Goal: Transaction & Acquisition: Download file/media

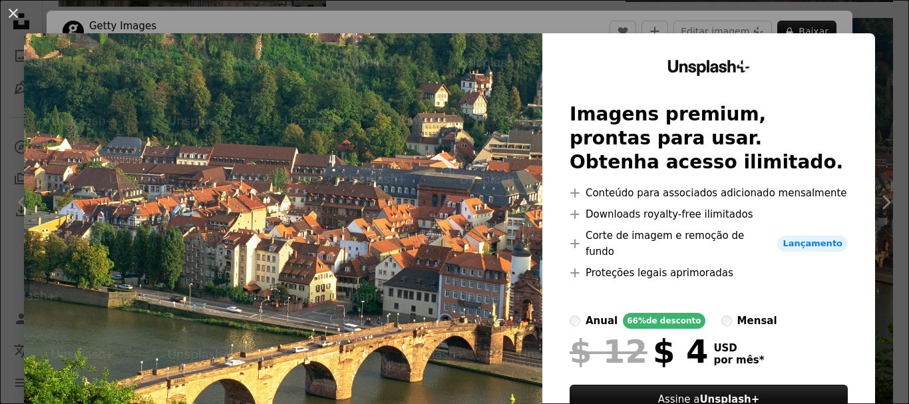
scroll to position [133, 0]
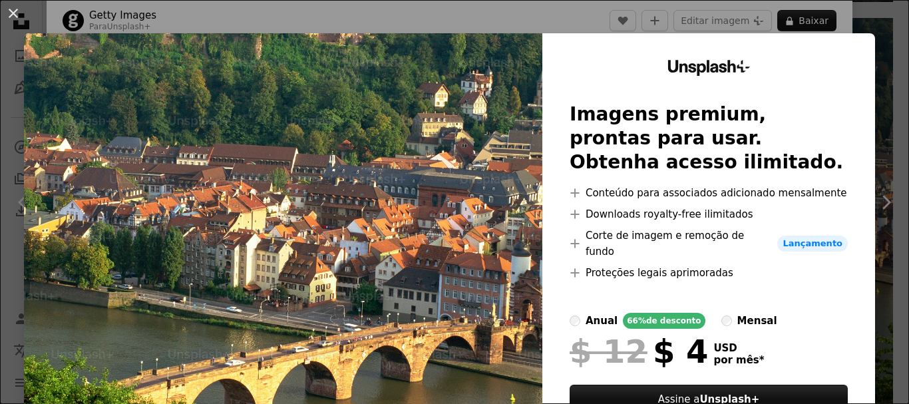
click at [854, 12] on div "An X shape Unsplash+ Imagens premium, prontas para usar. Obtenha acesso ilimita…" at bounding box center [454, 202] width 909 height 404
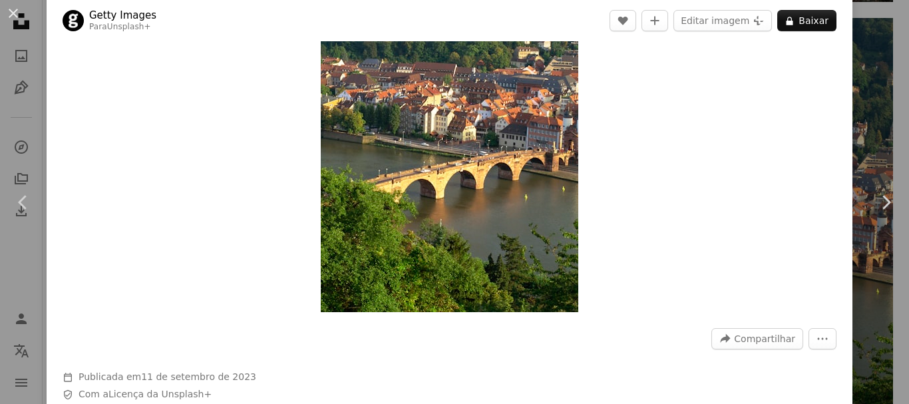
click at [440, 119] on img "Ampliar esta imagem" at bounding box center [449, 118] width 257 height 386
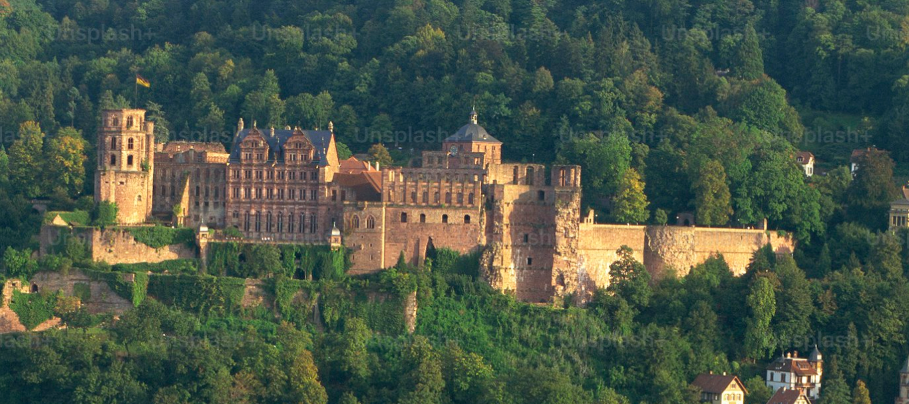
scroll to position [466, 0]
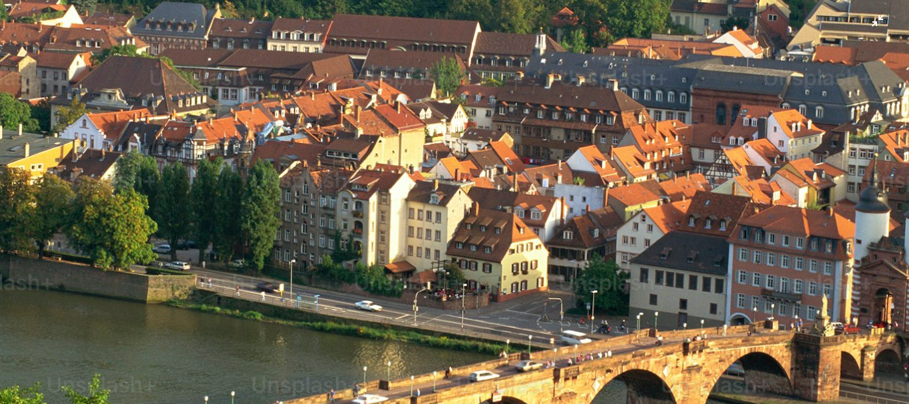
click at [66, 47] on img "Diminuir esta imagem" at bounding box center [454, 215] width 910 height 1365
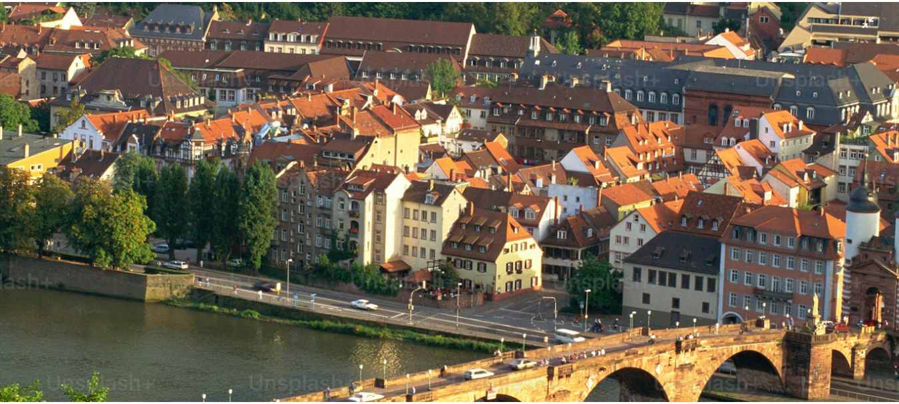
scroll to position [59, 0]
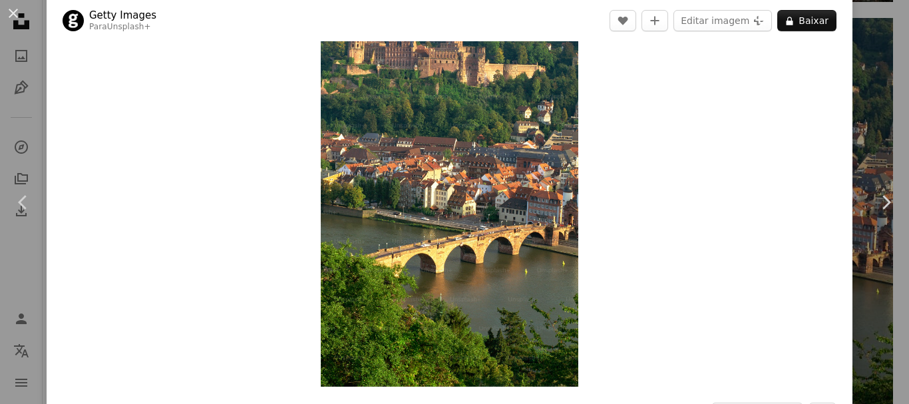
click at [9, 13] on button "An X shape" at bounding box center [13, 13] width 16 height 16
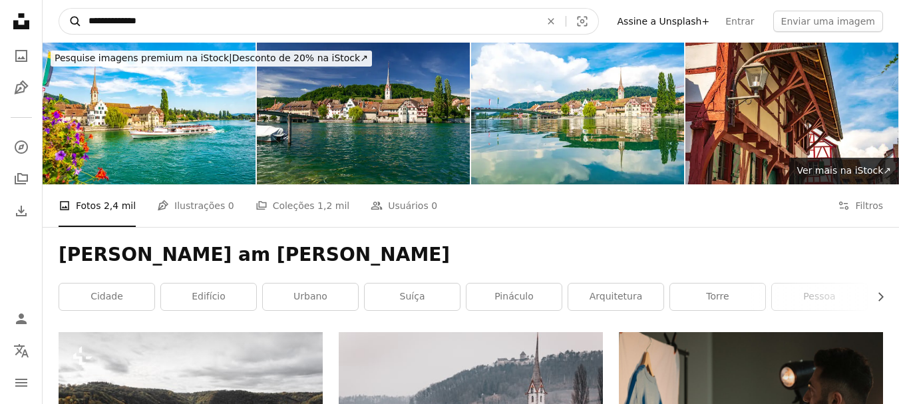
drag, startPoint x: 174, startPoint y: 21, endPoint x: 67, endPoint y: 23, distance: 107.1
click at [67, 23] on form "**********" at bounding box center [329, 21] width 540 height 27
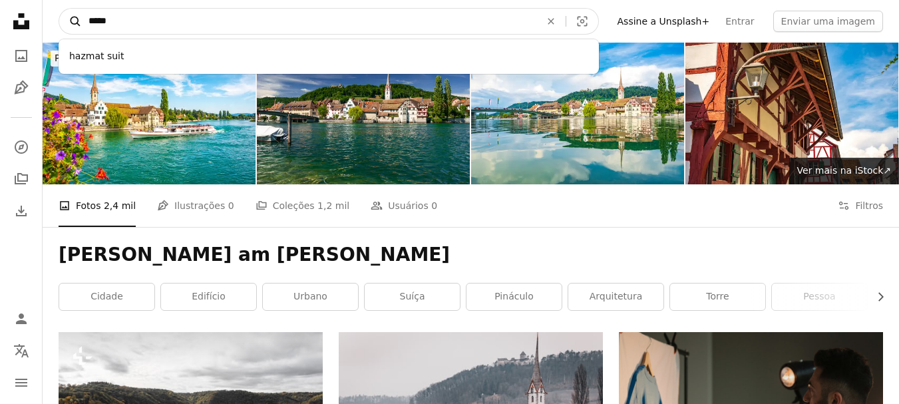
type input "*****"
click at [59, 9] on button "A magnifying glass" at bounding box center [70, 21] width 23 height 25
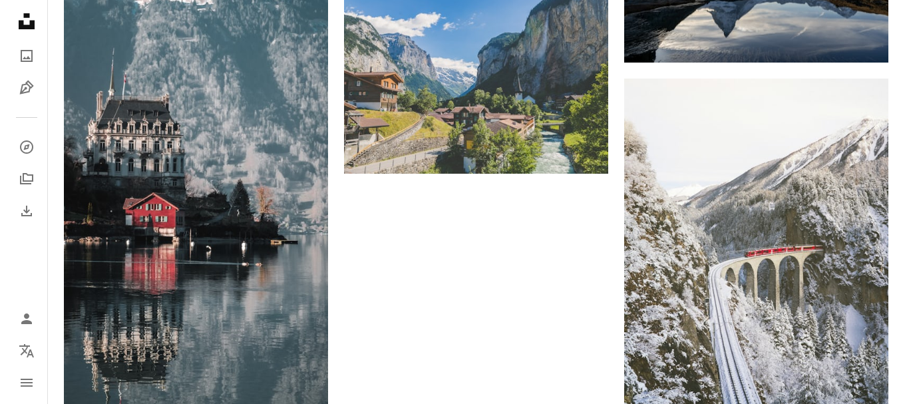
scroll to position [1729, 0]
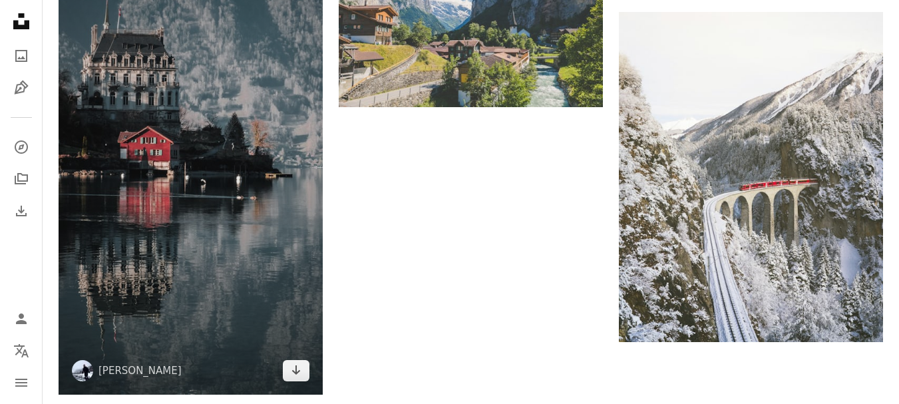
click at [222, 212] on img at bounding box center [191, 160] width 264 height 470
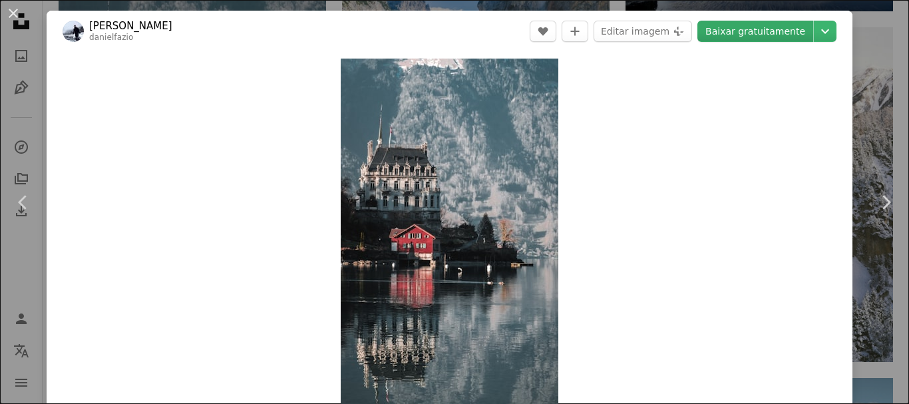
click at [769, 39] on link "Baixar gratuitamente" at bounding box center [755, 31] width 116 height 21
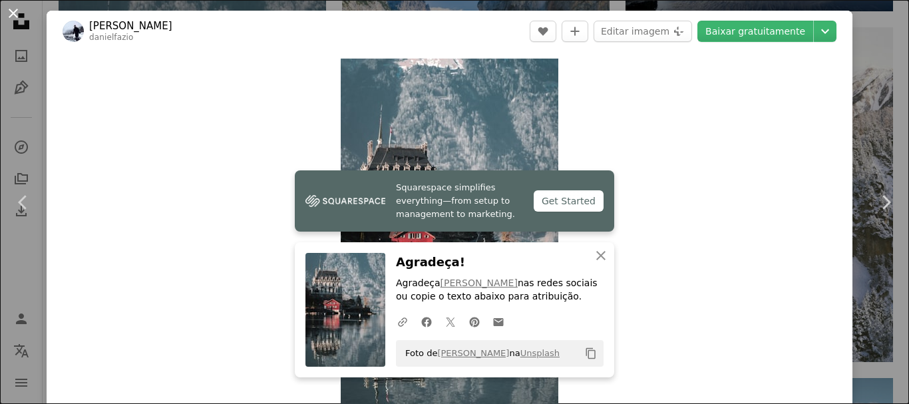
click at [13, 17] on button "An X shape" at bounding box center [13, 13] width 16 height 16
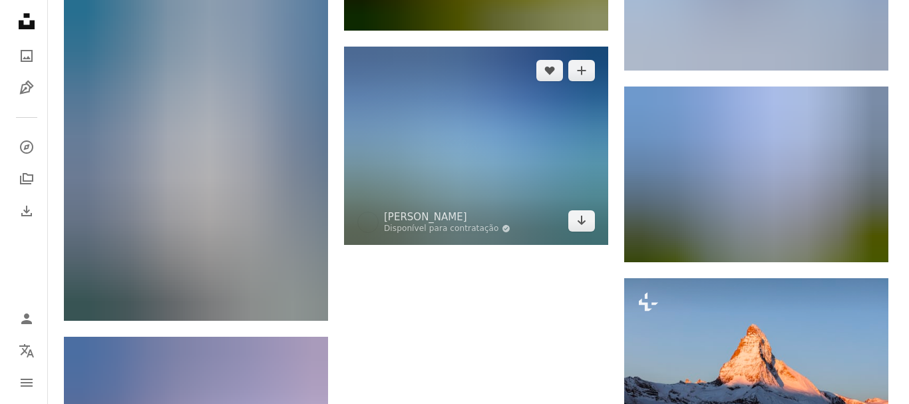
scroll to position [3259, 0]
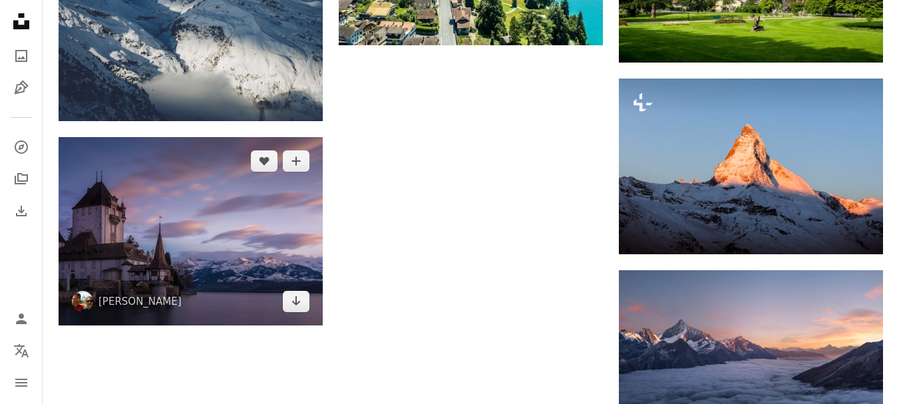
click at [283, 194] on img at bounding box center [191, 231] width 264 height 188
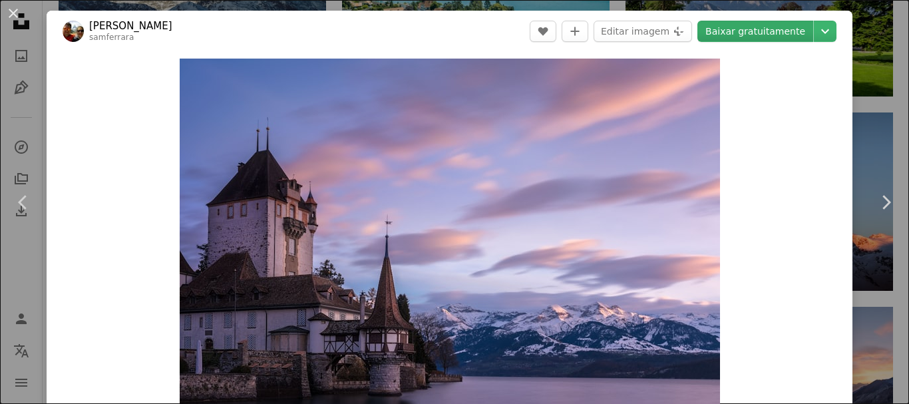
click at [738, 33] on link "Baixar gratuitamente" at bounding box center [755, 31] width 116 height 21
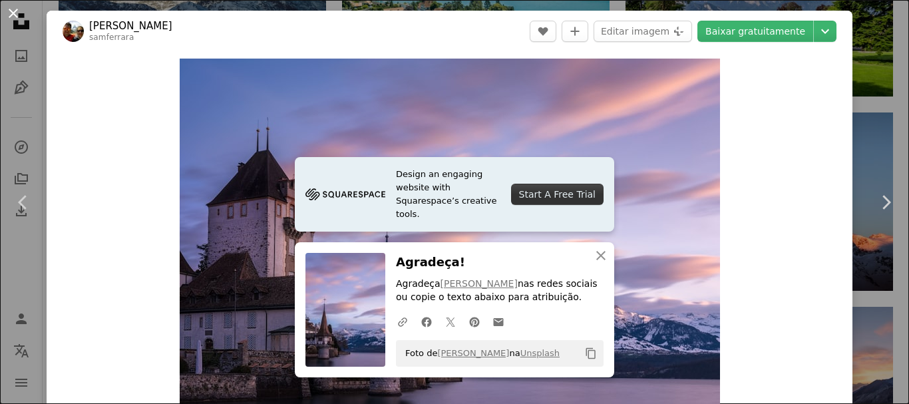
click at [7, 9] on button "An X shape" at bounding box center [13, 13] width 16 height 16
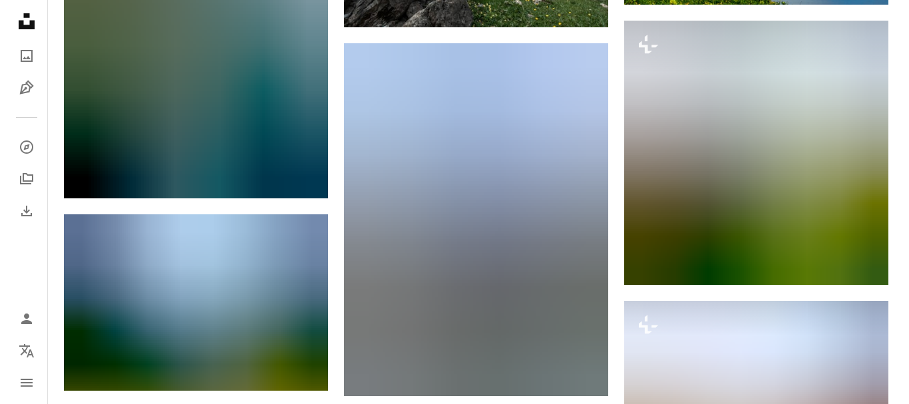
scroll to position [732, 0]
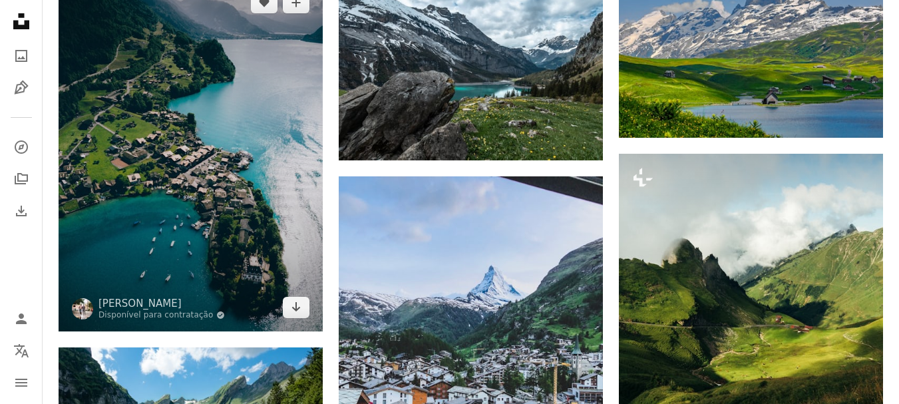
click at [221, 172] on img at bounding box center [191, 155] width 264 height 353
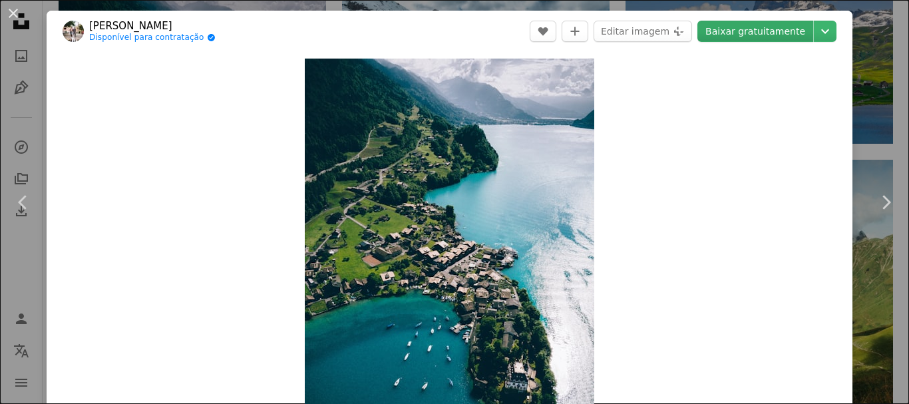
click at [753, 38] on link "Baixar gratuitamente" at bounding box center [755, 31] width 116 height 21
